Goal: Obtain resource: Obtain resource

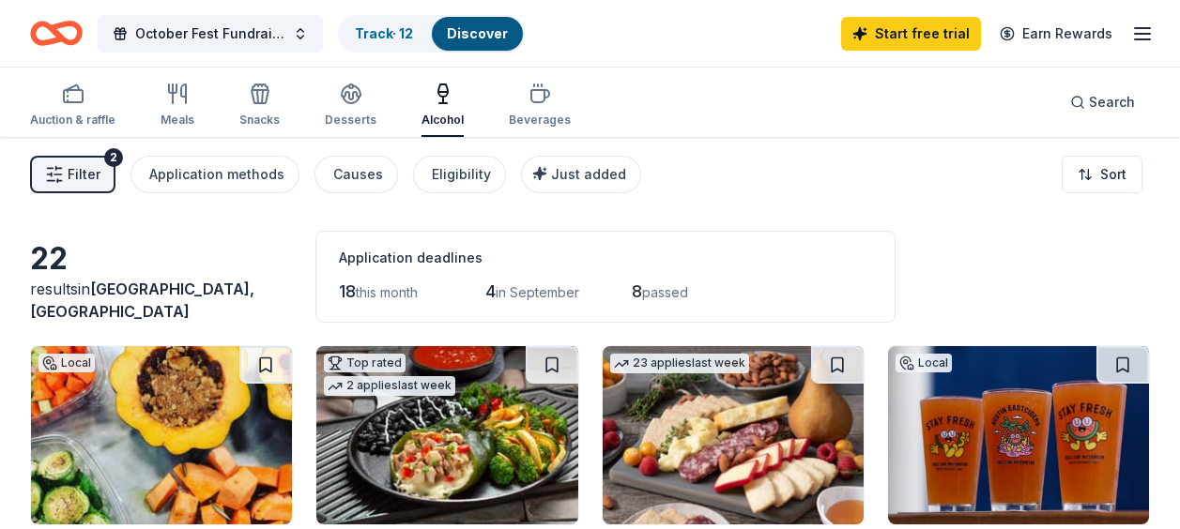
scroll to position [828, 0]
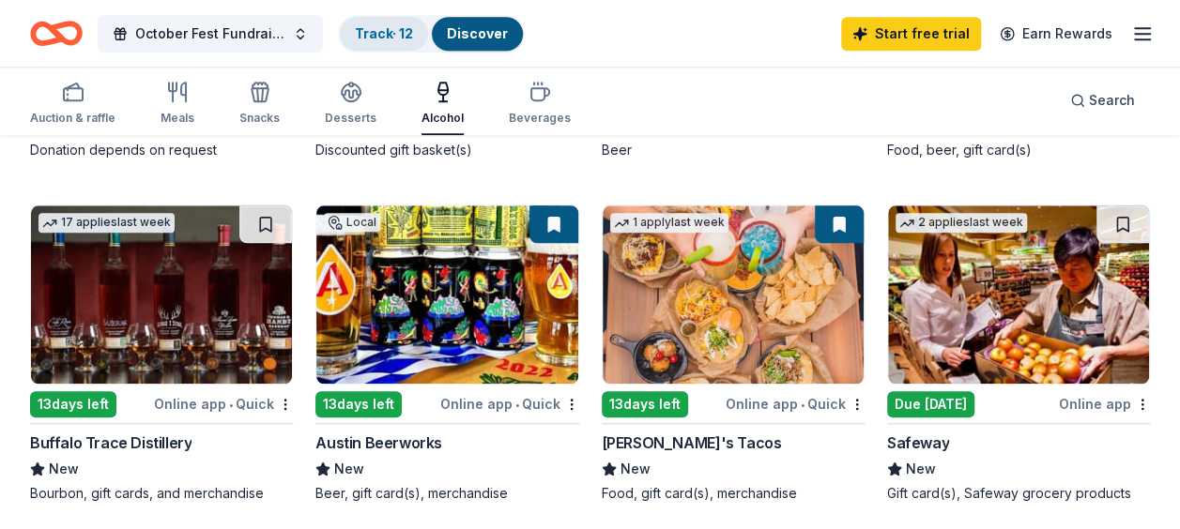
click at [369, 35] on link "Track · 12" at bounding box center [384, 33] width 58 height 16
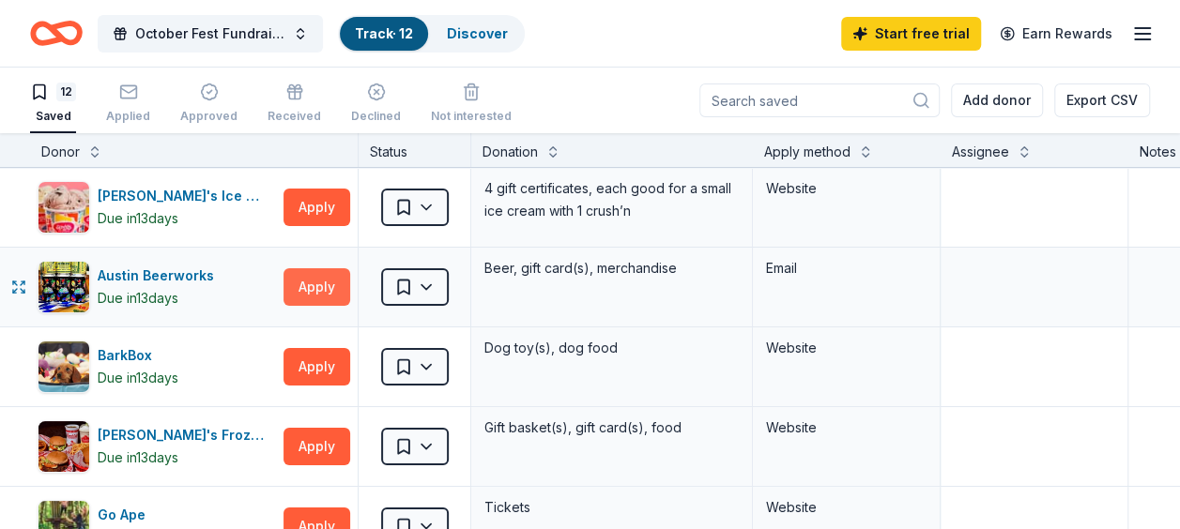
click at [292, 284] on button "Apply" at bounding box center [316, 287] width 67 height 38
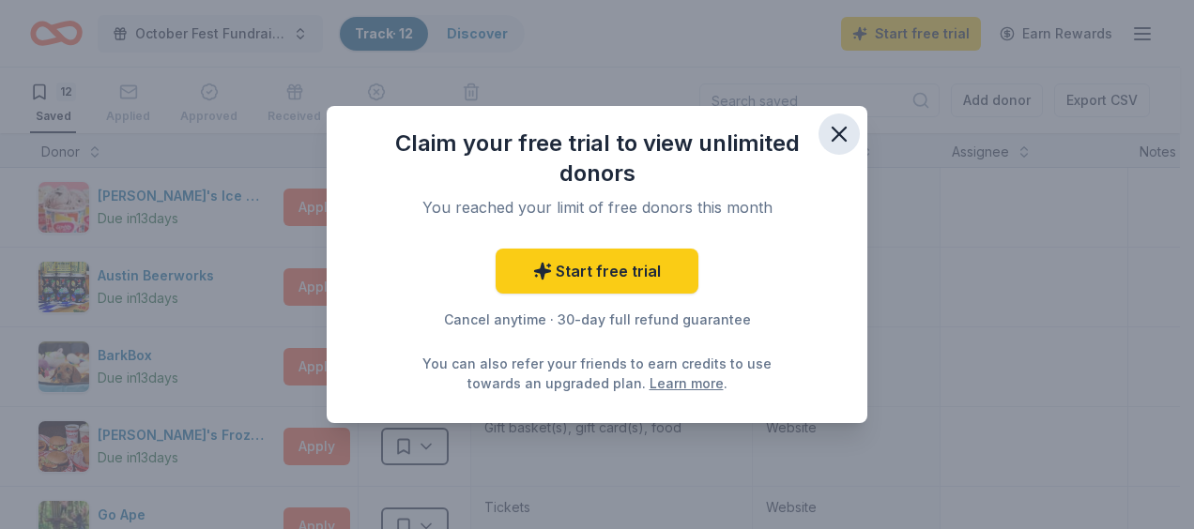
click at [850, 128] on icon "button" at bounding box center [839, 134] width 26 height 26
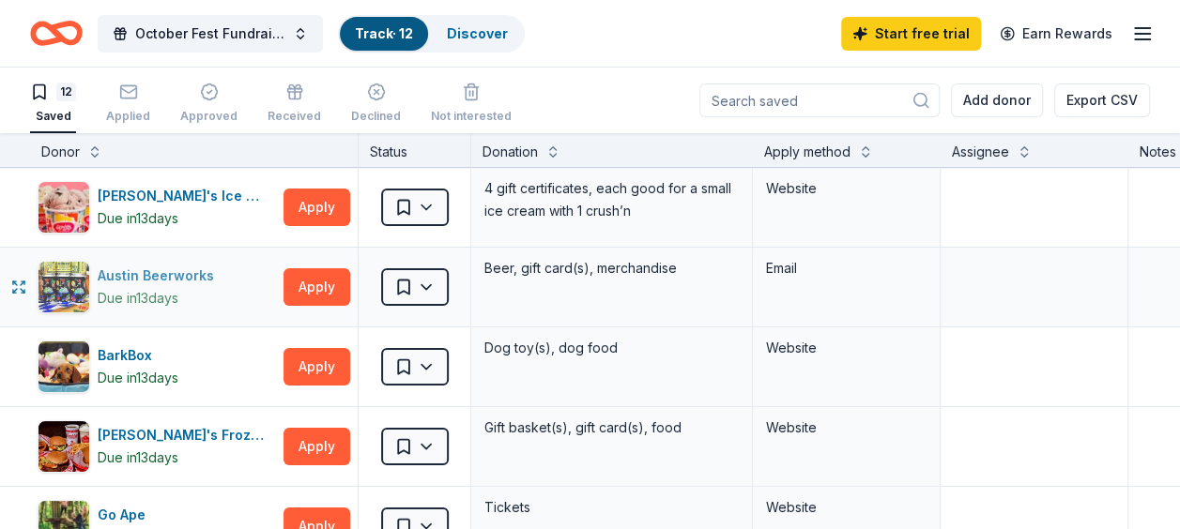
click at [163, 271] on div "Austin Beerworks" at bounding box center [160, 276] width 124 height 23
click at [1128, 29] on div "Start free trial Earn Rewards" at bounding box center [997, 33] width 313 height 44
click at [1136, 30] on icon "button" at bounding box center [1142, 34] width 23 height 23
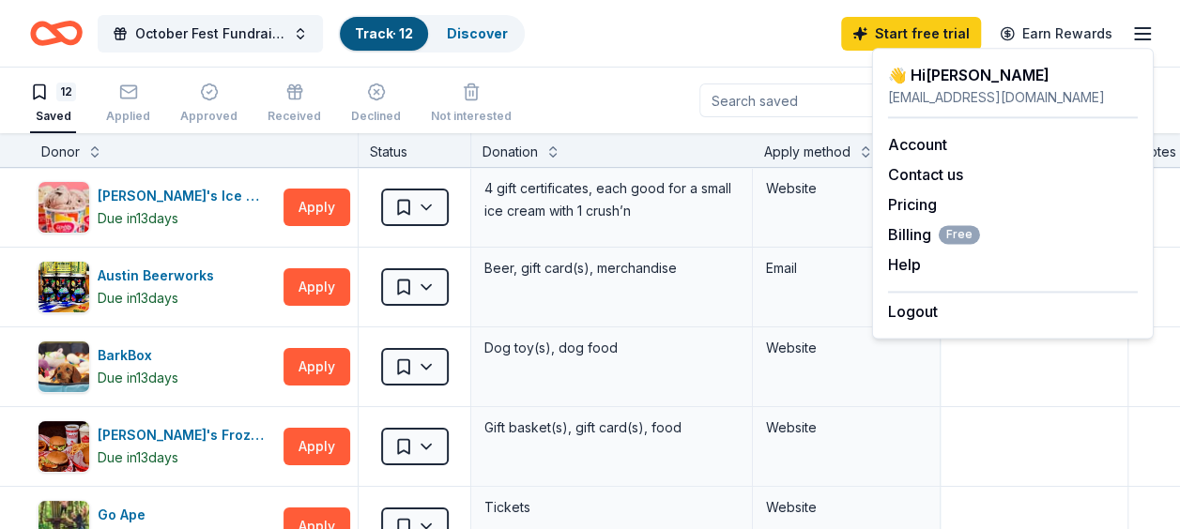
click at [677, 21] on div "October Fest Fundraiser 2025 Track · 12 Discover Start free trial Earn Rewards" at bounding box center [590, 33] width 1120 height 44
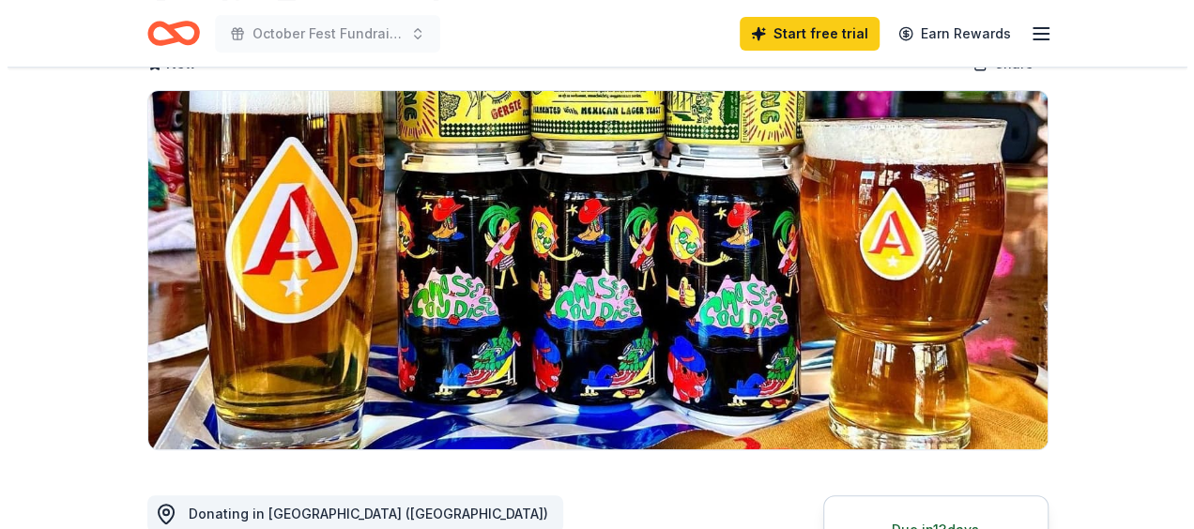
scroll to position [188, 0]
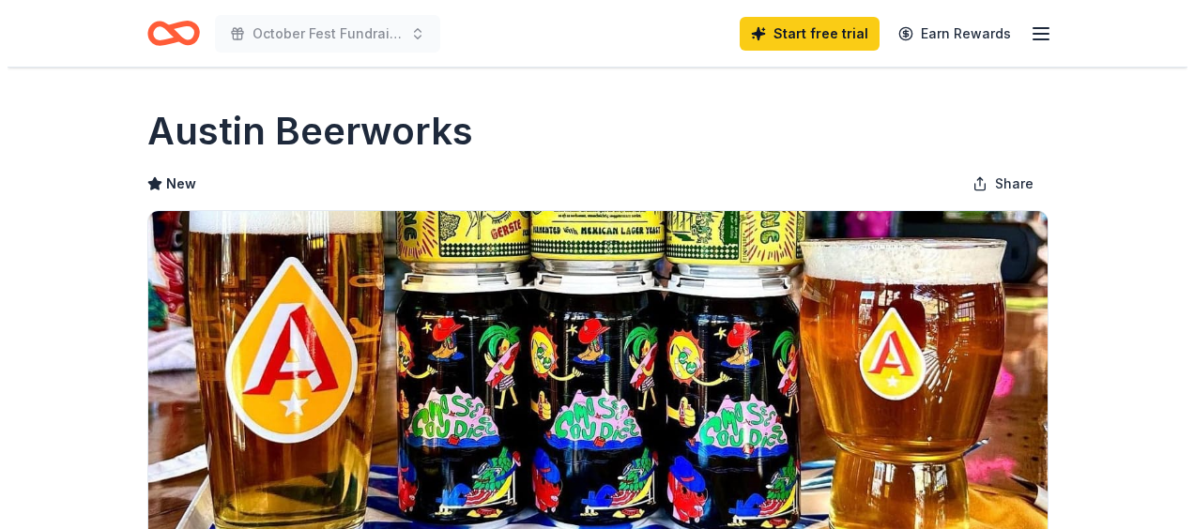
scroll to position [188, 0]
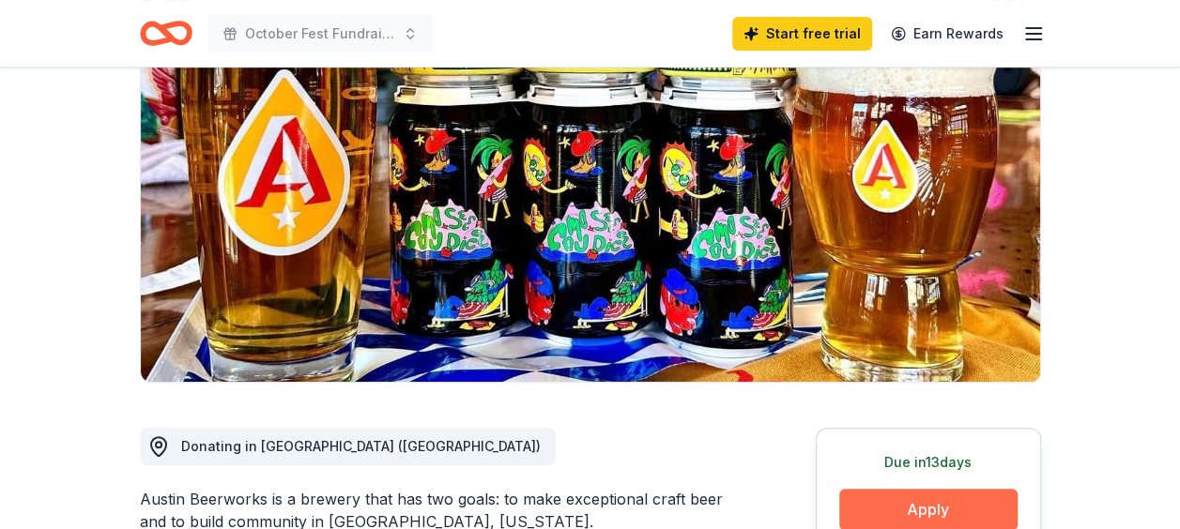
click at [969, 502] on button "Apply" at bounding box center [928, 509] width 178 height 41
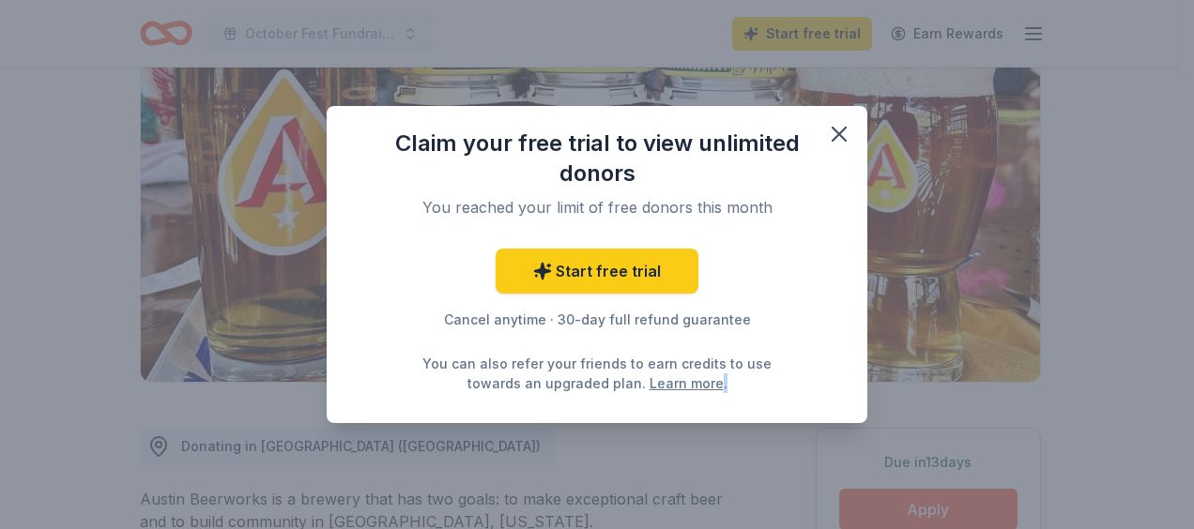
click at [975, 502] on div "Claim your free trial to view unlimited donors You reached your limit of free d…" at bounding box center [597, 264] width 1194 height 529
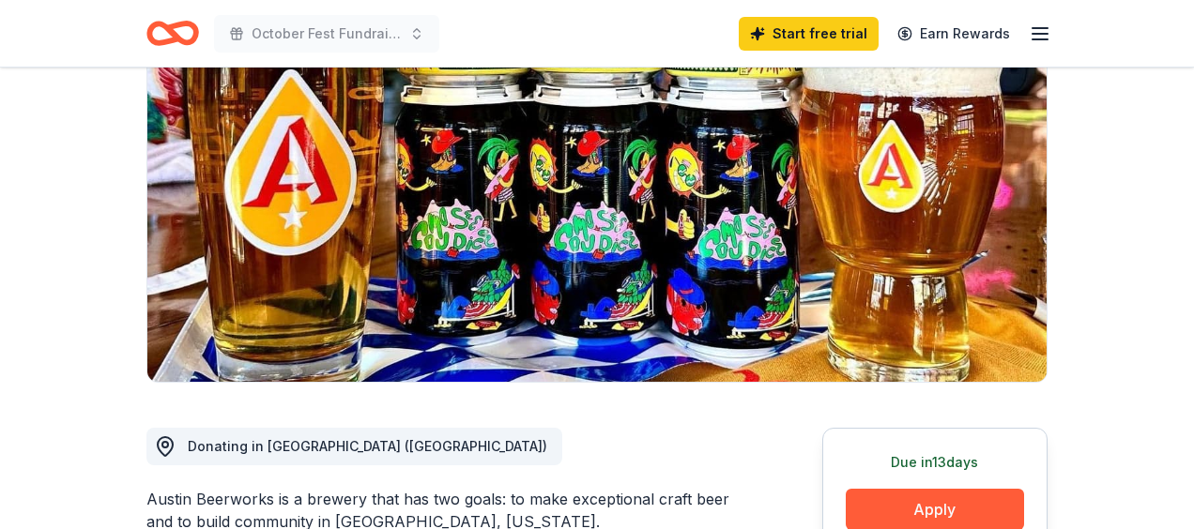
click at [976, 502] on div "Claim your free trial to view unlimited donors You've reached your limit of 5 f…" at bounding box center [597, 375] width 1194 height 310
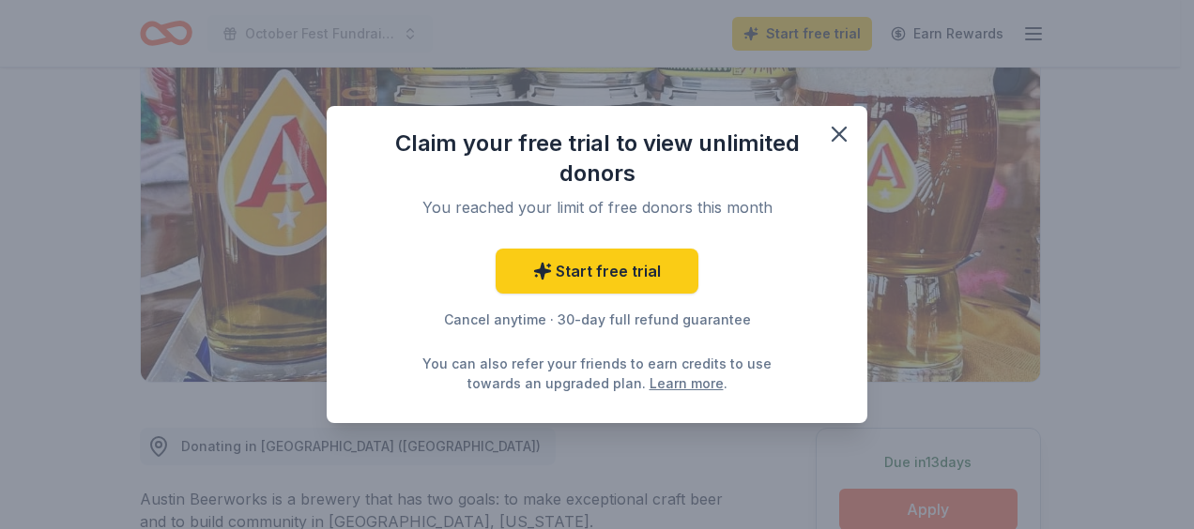
click at [997, 503] on div "Claim your free trial to view unlimited donors You reached your limit of free d…" at bounding box center [597, 264] width 1194 height 529
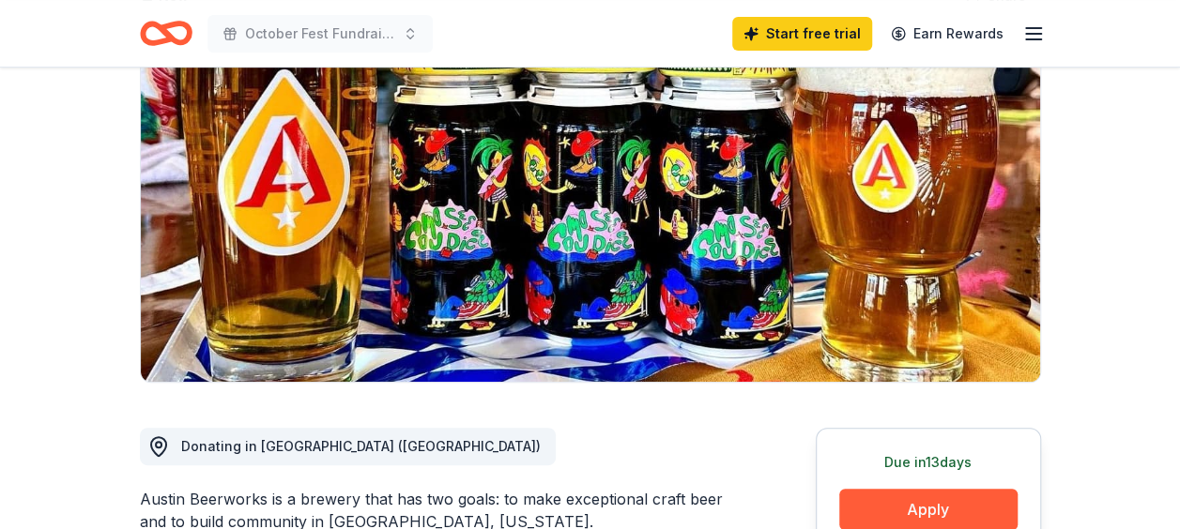
click at [997, 503] on button "Apply" at bounding box center [928, 509] width 178 height 41
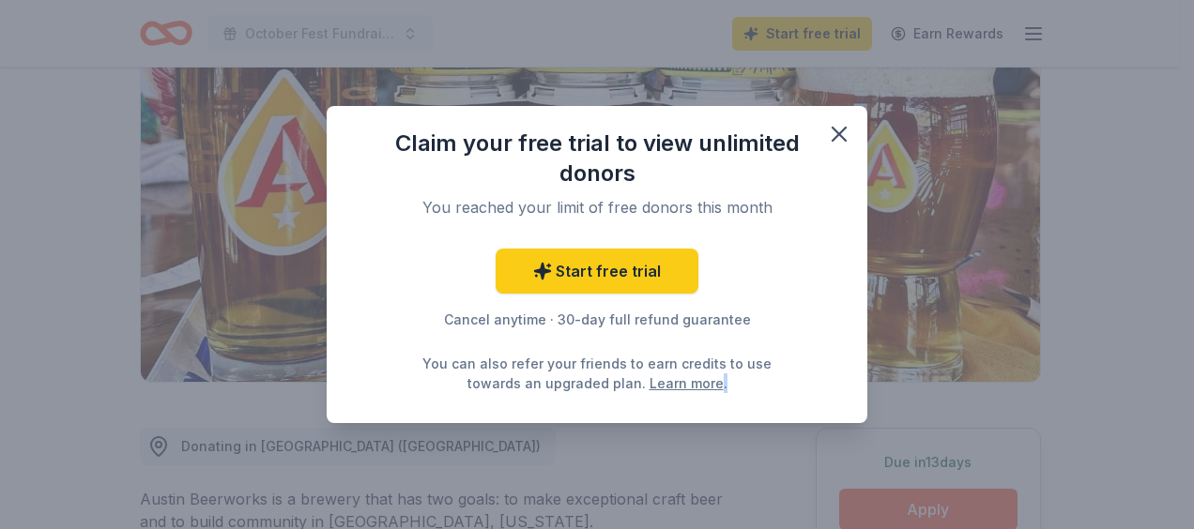
click at [997, 342] on body "October Fest Fundraiser 2025 Start free trial Earn Rewards Due in 13 days Share…" at bounding box center [590, 76] width 1180 height 529
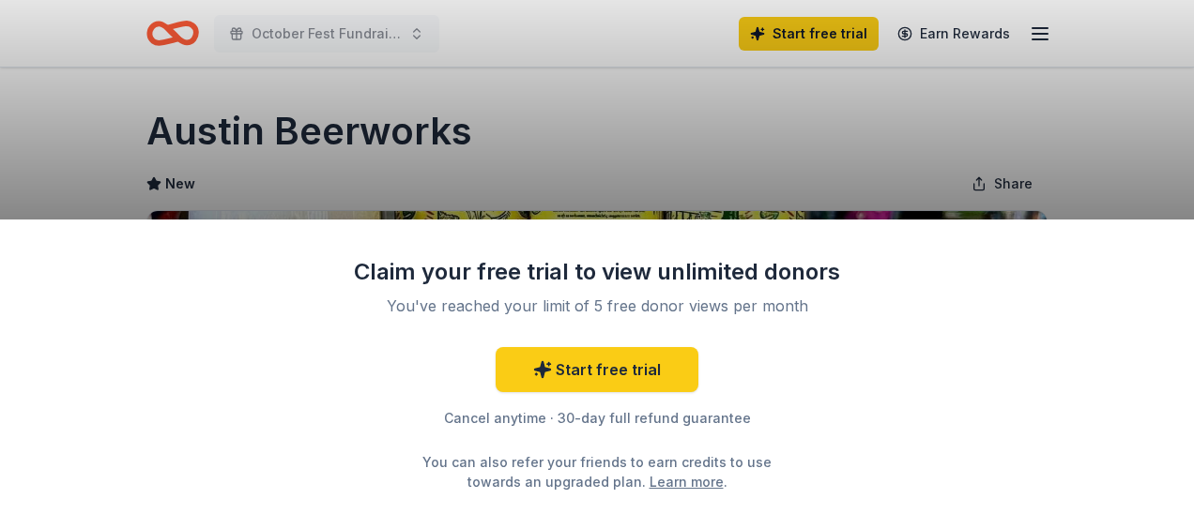
click at [1048, 36] on div "Claim your free trial to view unlimited donors You've reached your limit of 5 f…" at bounding box center [597, 264] width 1194 height 529
click at [1036, 23] on div "Claim your free trial to view unlimited donors You've reached your limit of 5 f…" at bounding box center [597, 264] width 1194 height 529
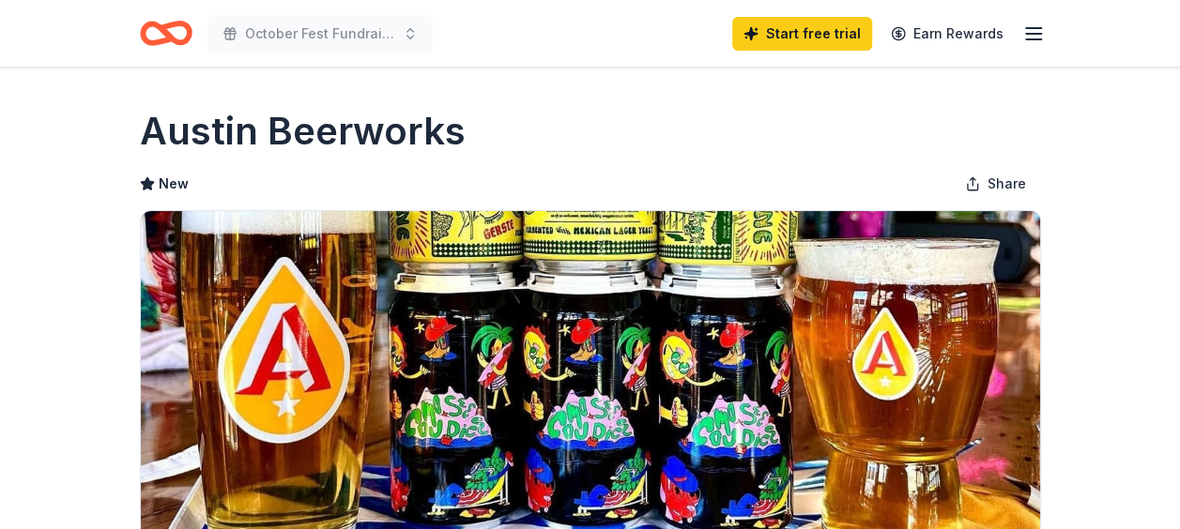
scroll to position [282, 0]
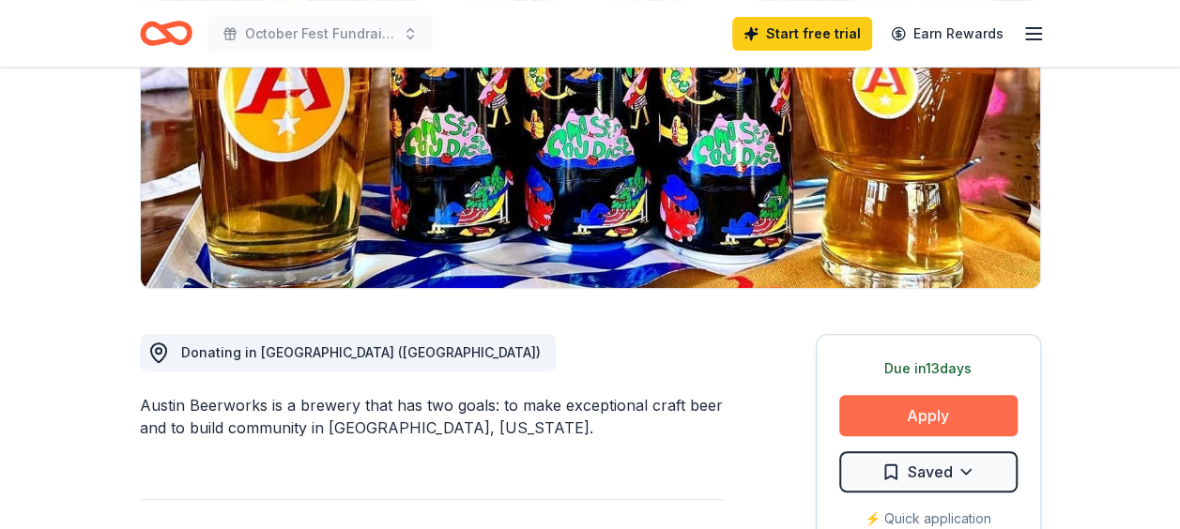
click at [967, 423] on button "Apply" at bounding box center [928, 415] width 178 height 41
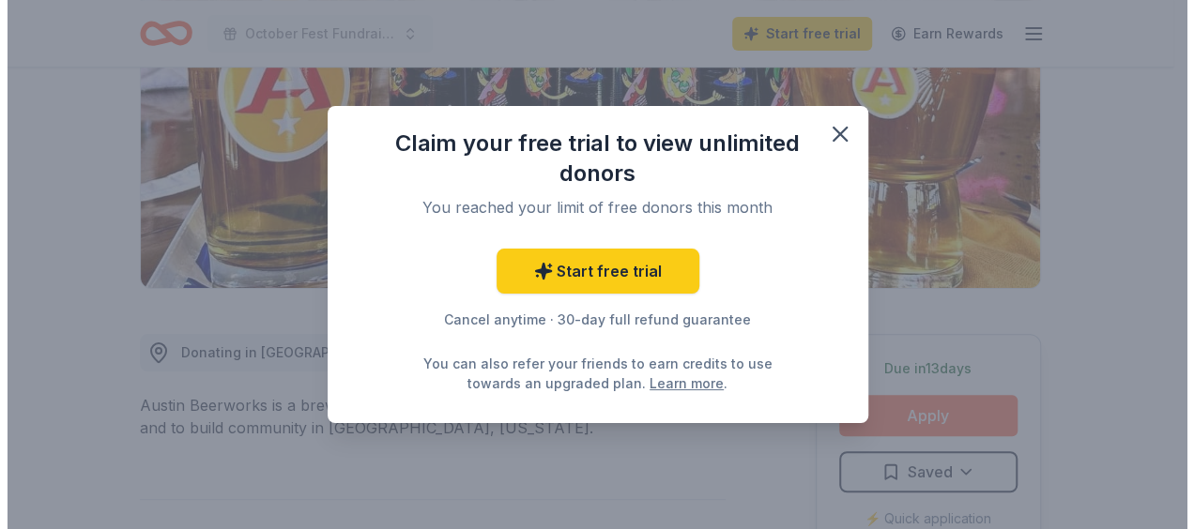
scroll to position [0, 0]
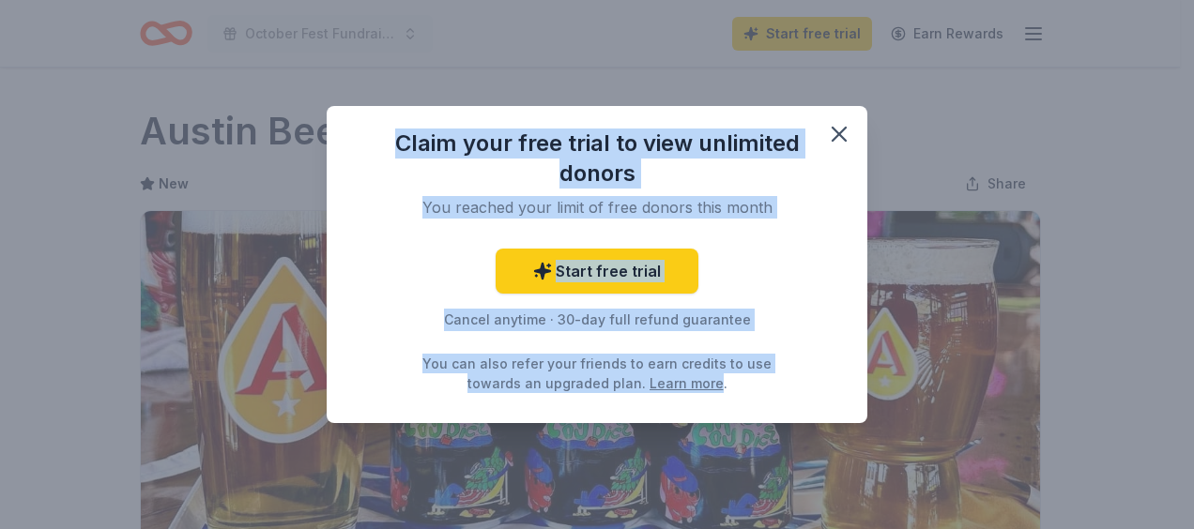
click at [967, 422] on body "October Fest Fundraiser 2025 Start free trial Earn Rewards Due [DATE] Share Aus…" at bounding box center [590, 264] width 1180 height 529
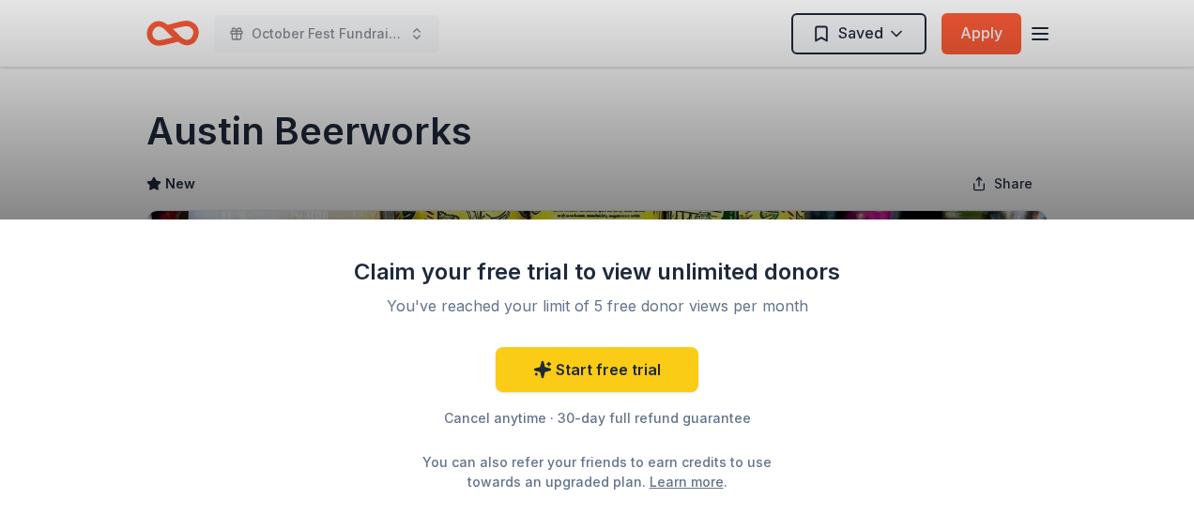
click at [967, 422] on div "Claim your free trial to view unlimited donors You've reached your limit of 5 f…" at bounding box center [597, 375] width 1194 height 310
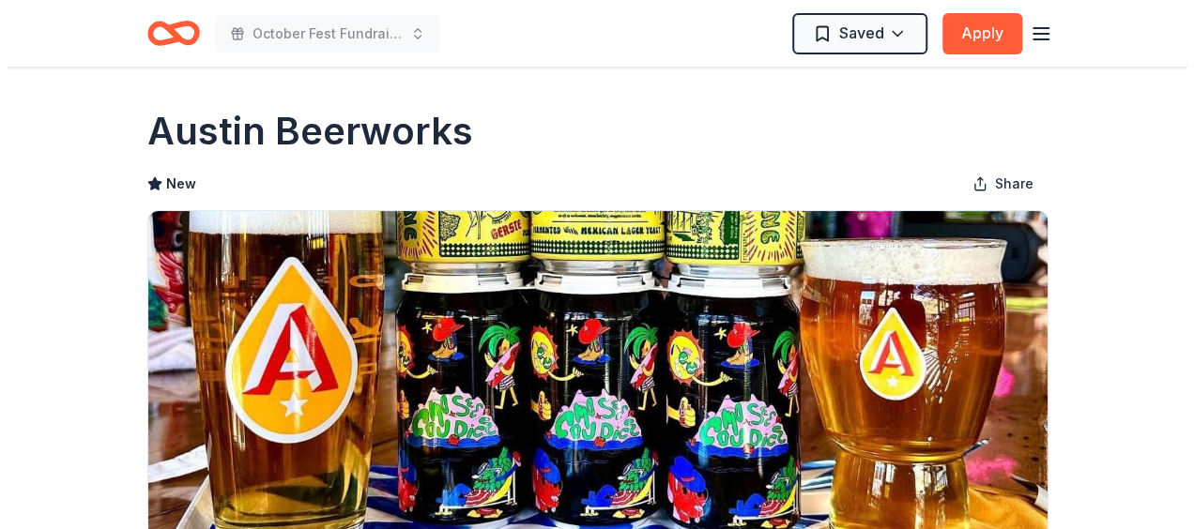
scroll to position [282, 0]
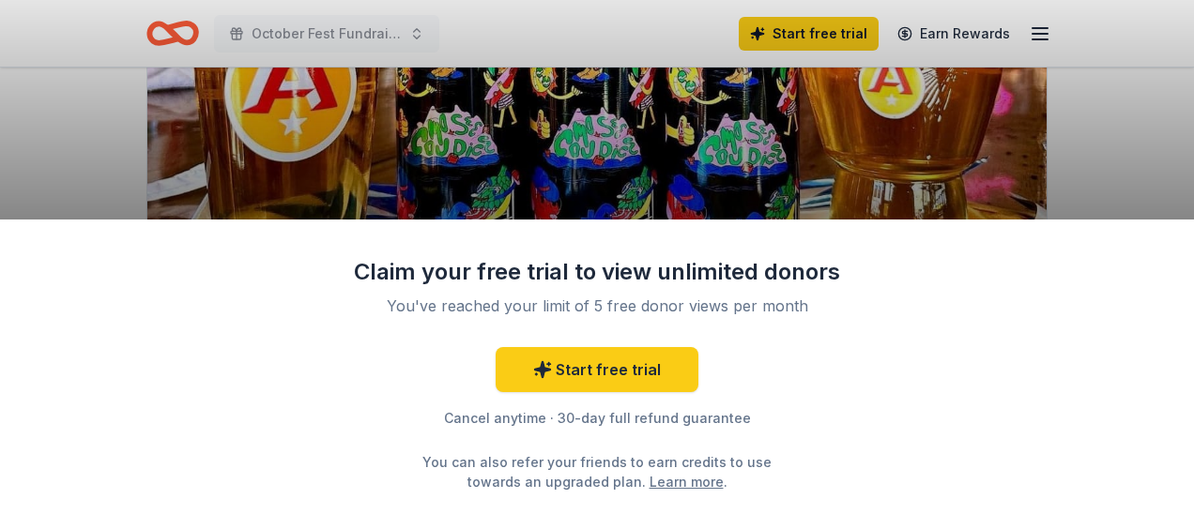
click at [996, 414] on div "Claim your free trial to view unlimited donors You've reached your limit of 5 f…" at bounding box center [597, 375] width 1194 height 310
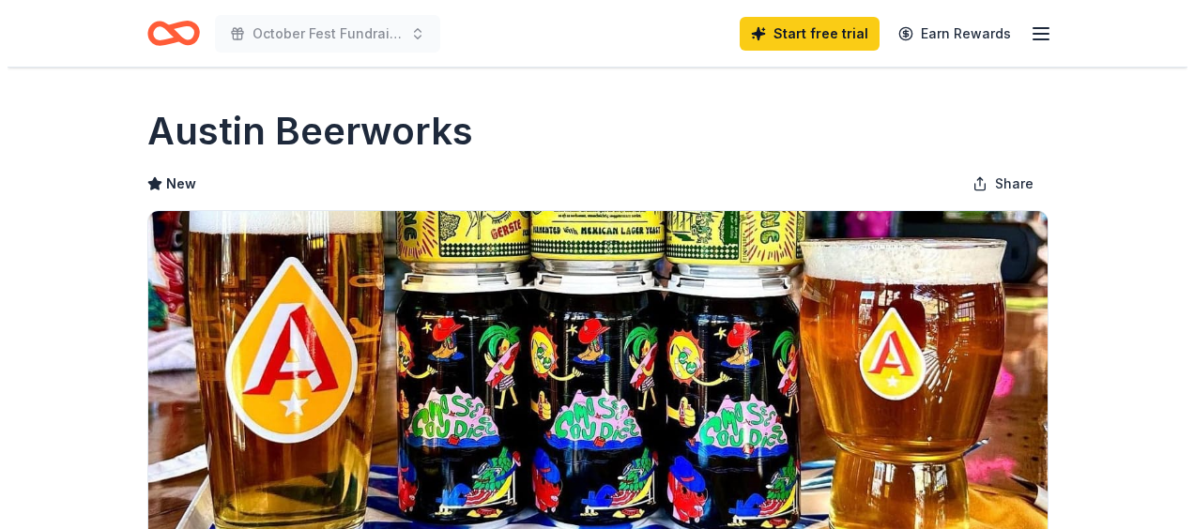
scroll to position [282, 0]
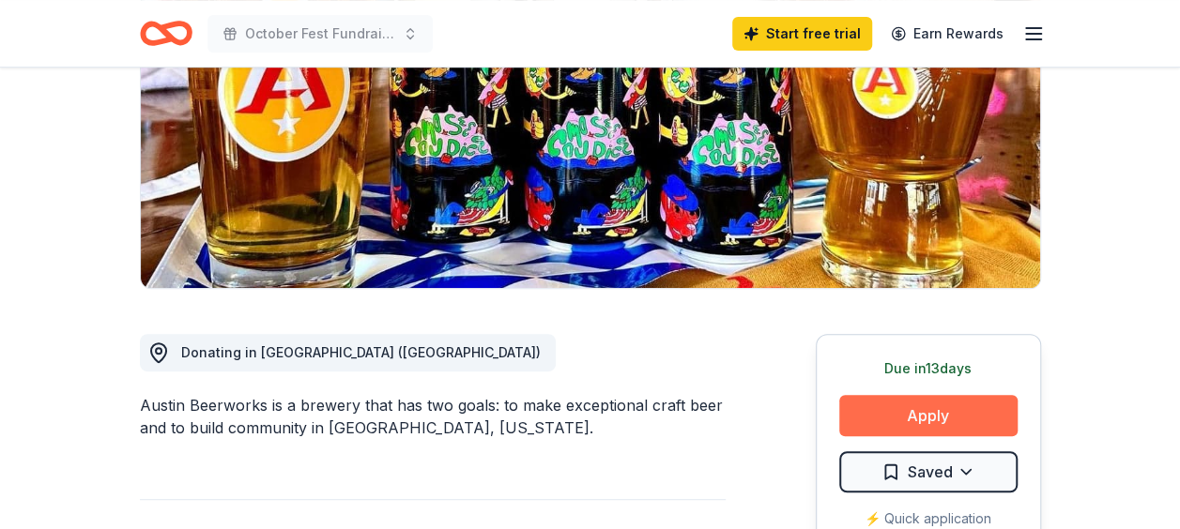
click at [1010, 405] on button "Apply" at bounding box center [928, 415] width 178 height 41
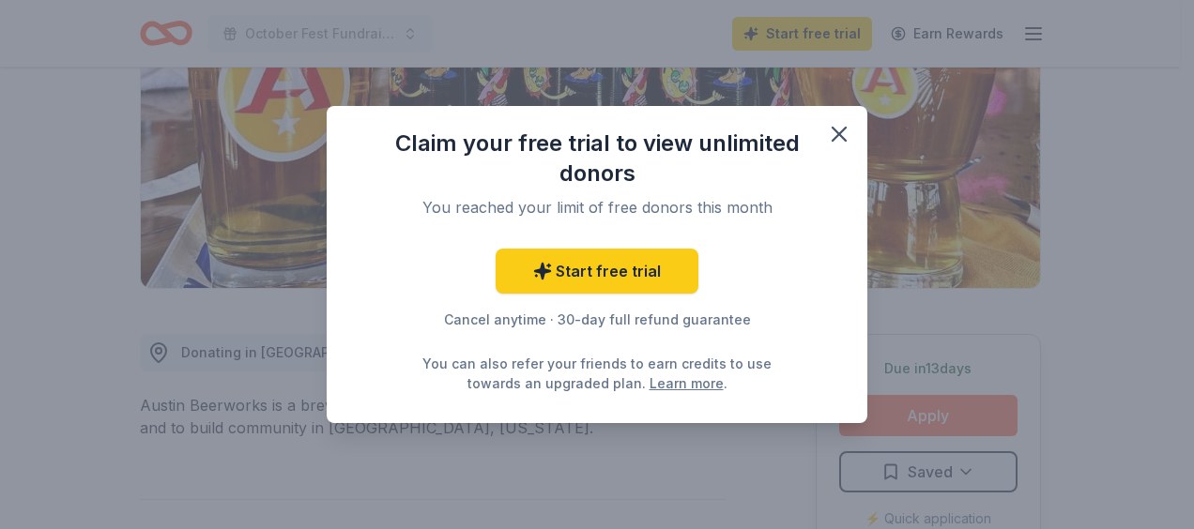
scroll to position [0, 0]
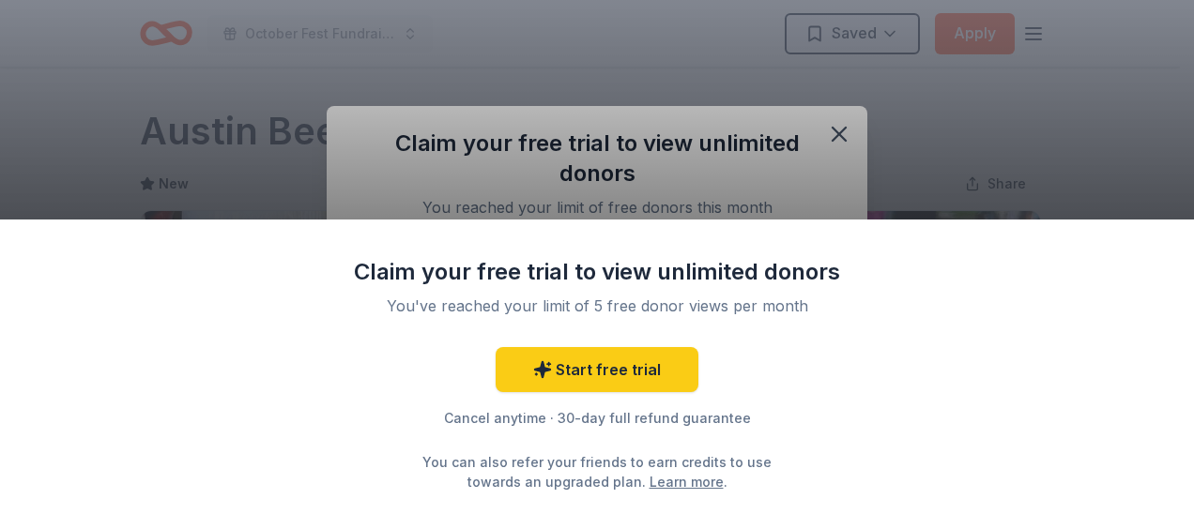
click at [836, 131] on div "Claim your free trial to view unlimited donors You've reached your limit of 5 f…" at bounding box center [597, 264] width 1194 height 529
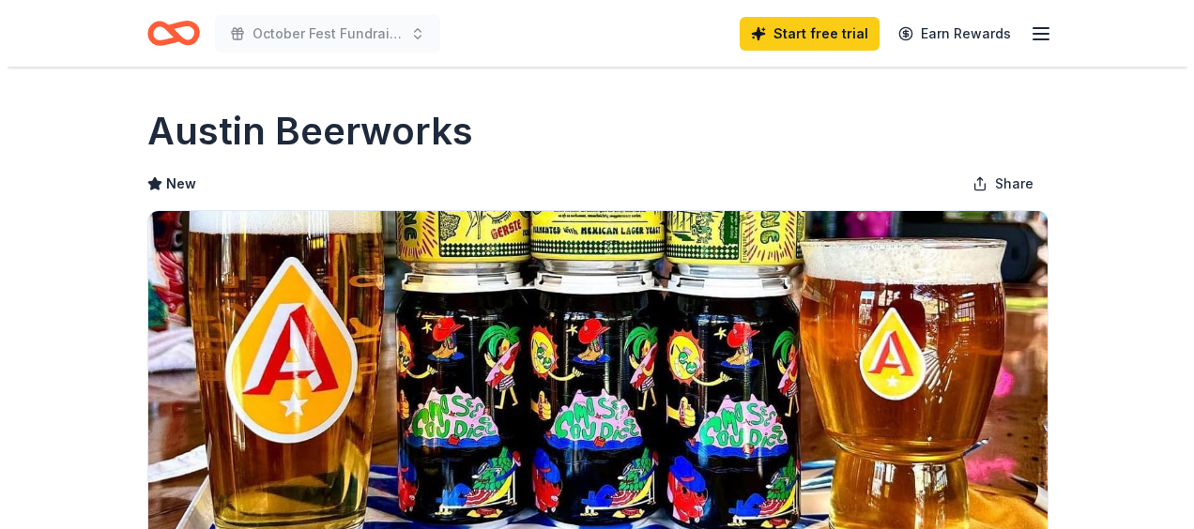
scroll to position [375, 0]
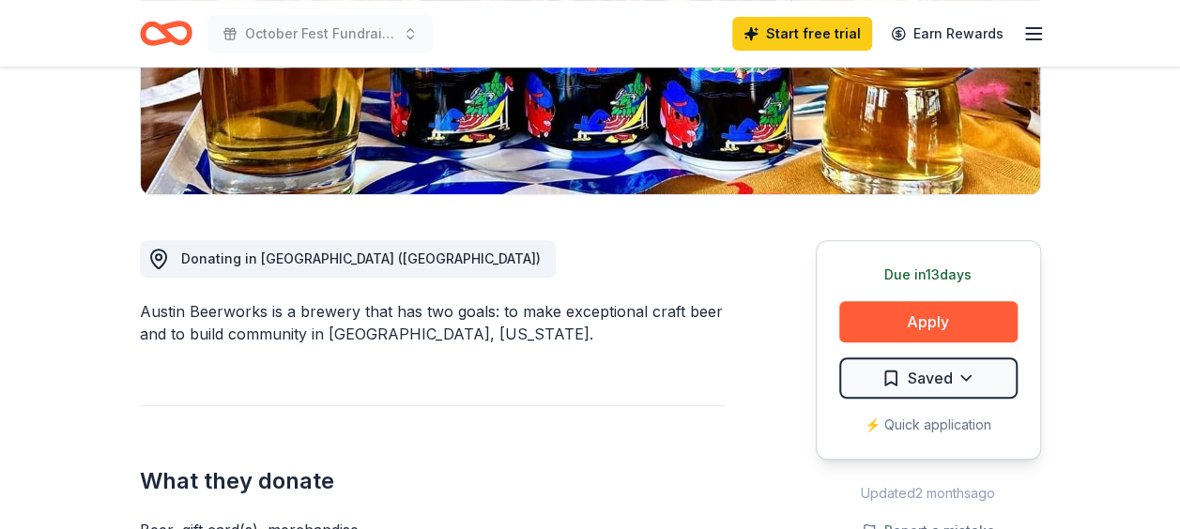
drag, startPoint x: 953, startPoint y: 282, endPoint x: 936, endPoint y: 293, distance: 21.1
click at [953, 282] on div "Due [DATE]" at bounding box center [928, 275] width 178 height 23
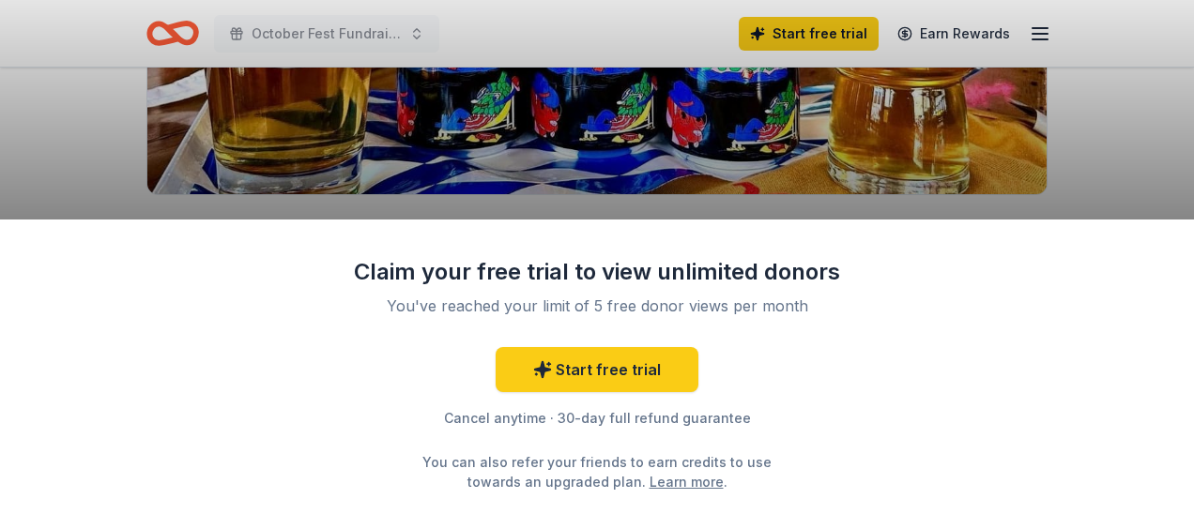
click at [931, 318] on div "Claim your free trial to view unlimited donors You've reached your limit of 5 f…" at bounding box center [597, 375] width 1194 height 310
click at [931, 319] on div "Claim your free trial to view unlimited donors You've reached your limit of 5 f…" at bounding box center [597, 375] width 1194 height 310
